Goal: Navigation & Orientation: Find specific page/section

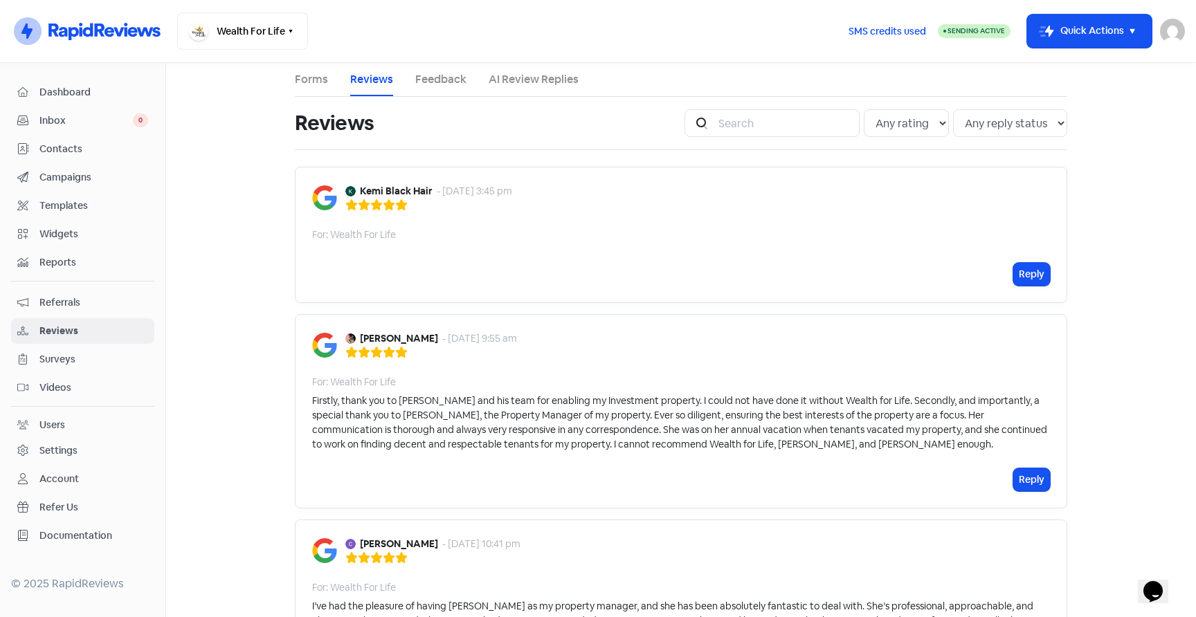
click at [142, 36] on icon at bounding box center [145, 32] width 17 height 9
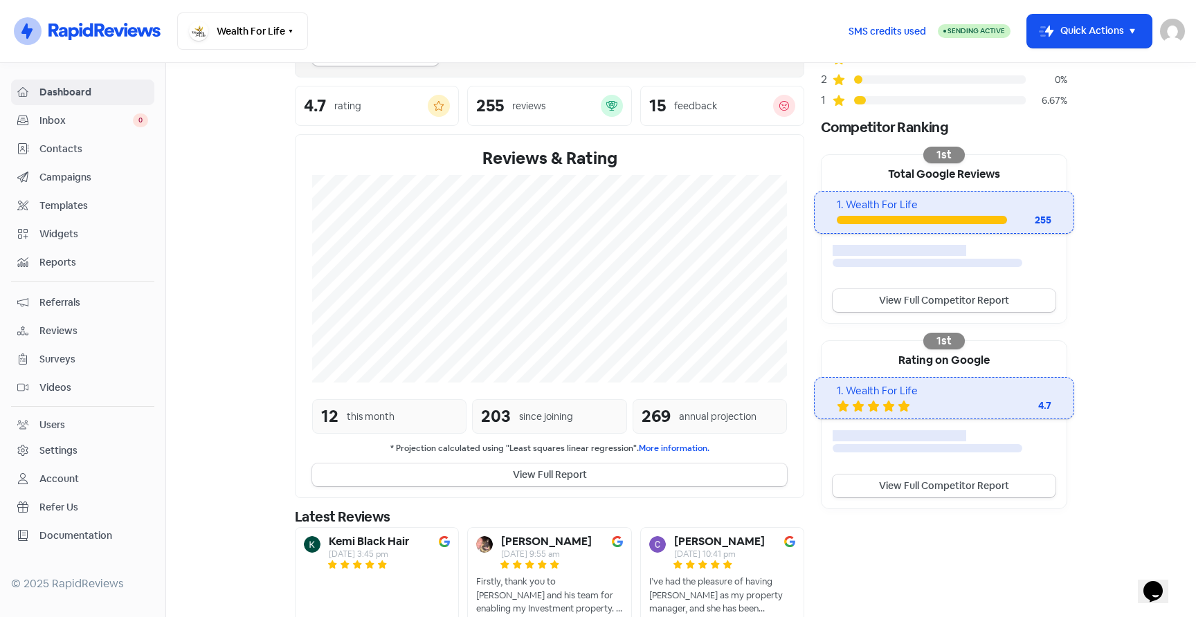
scroll to position [233, 0]
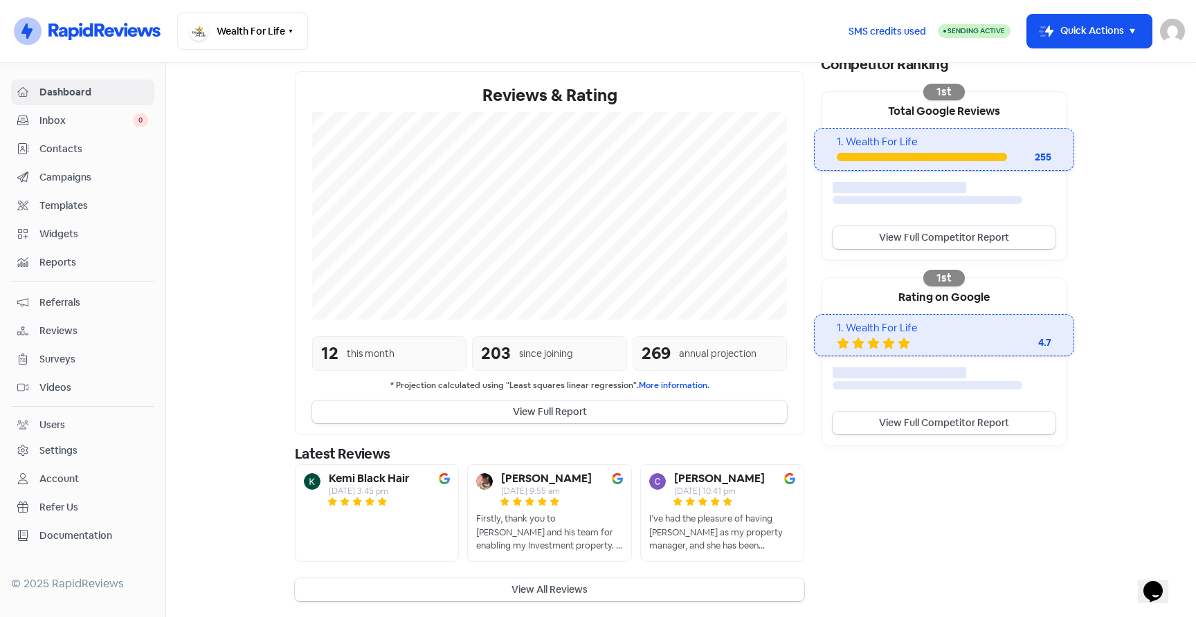
click at [534, 591] on button "View All Reviews" at bounding box center [549, 590] width 509 height 23
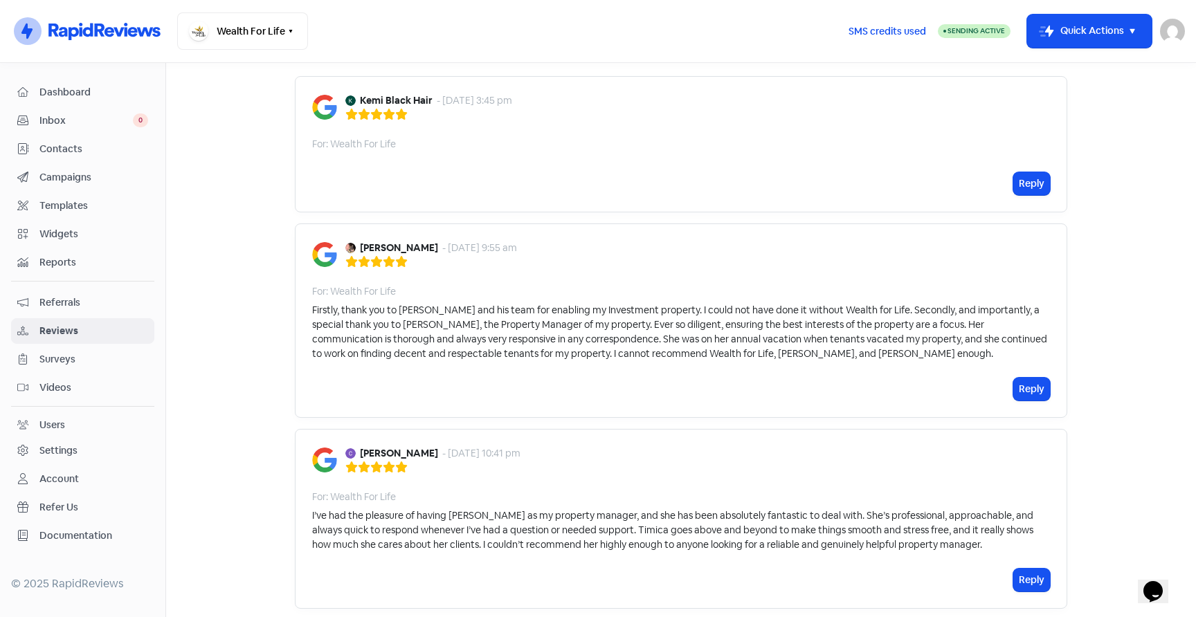
scroll to position [98, 0]
